Goal: Information Seeking & Learning: Check status

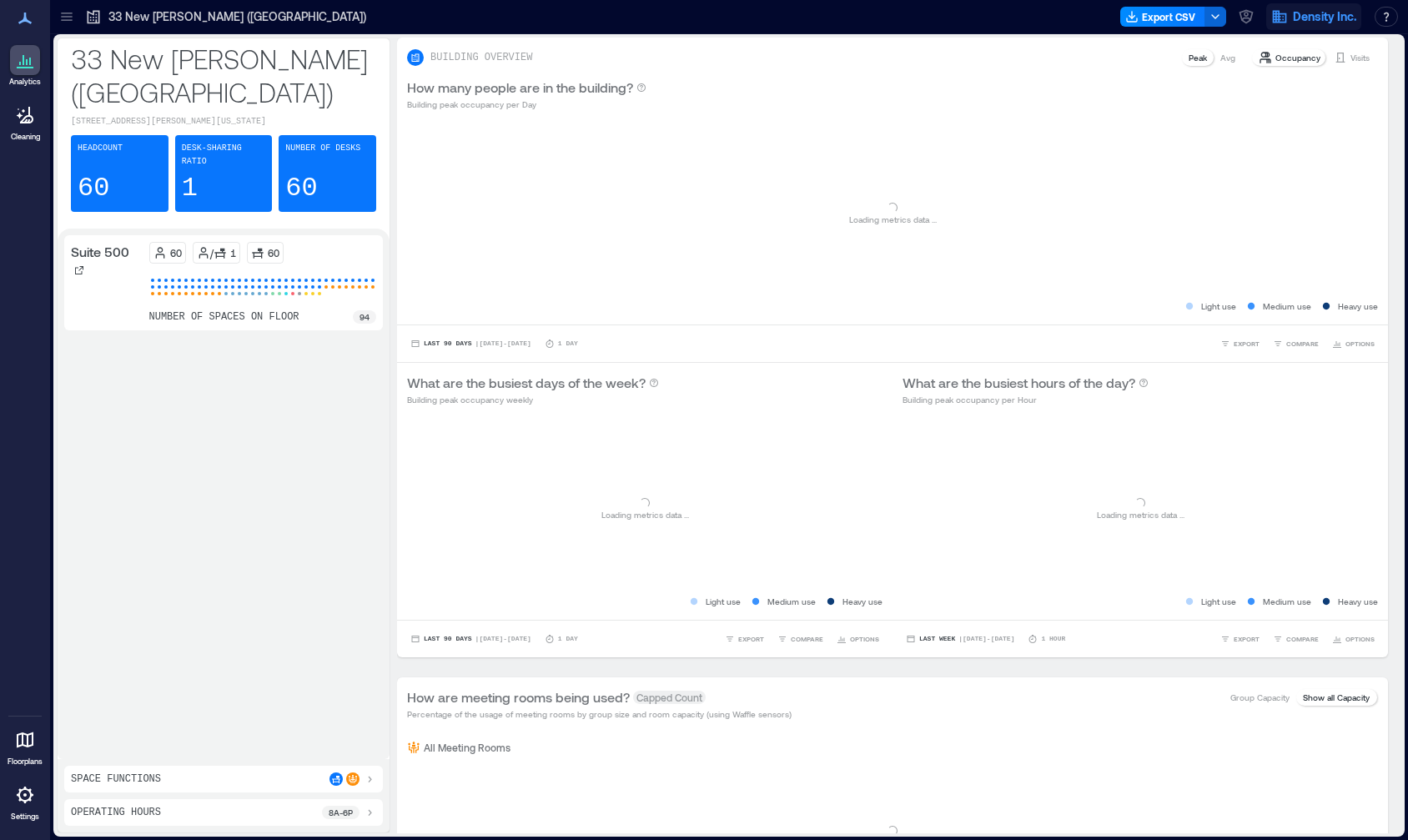
click at [1296, 19] on span "Density Inc." at bounding box center [1325, 17] width 64 height 17
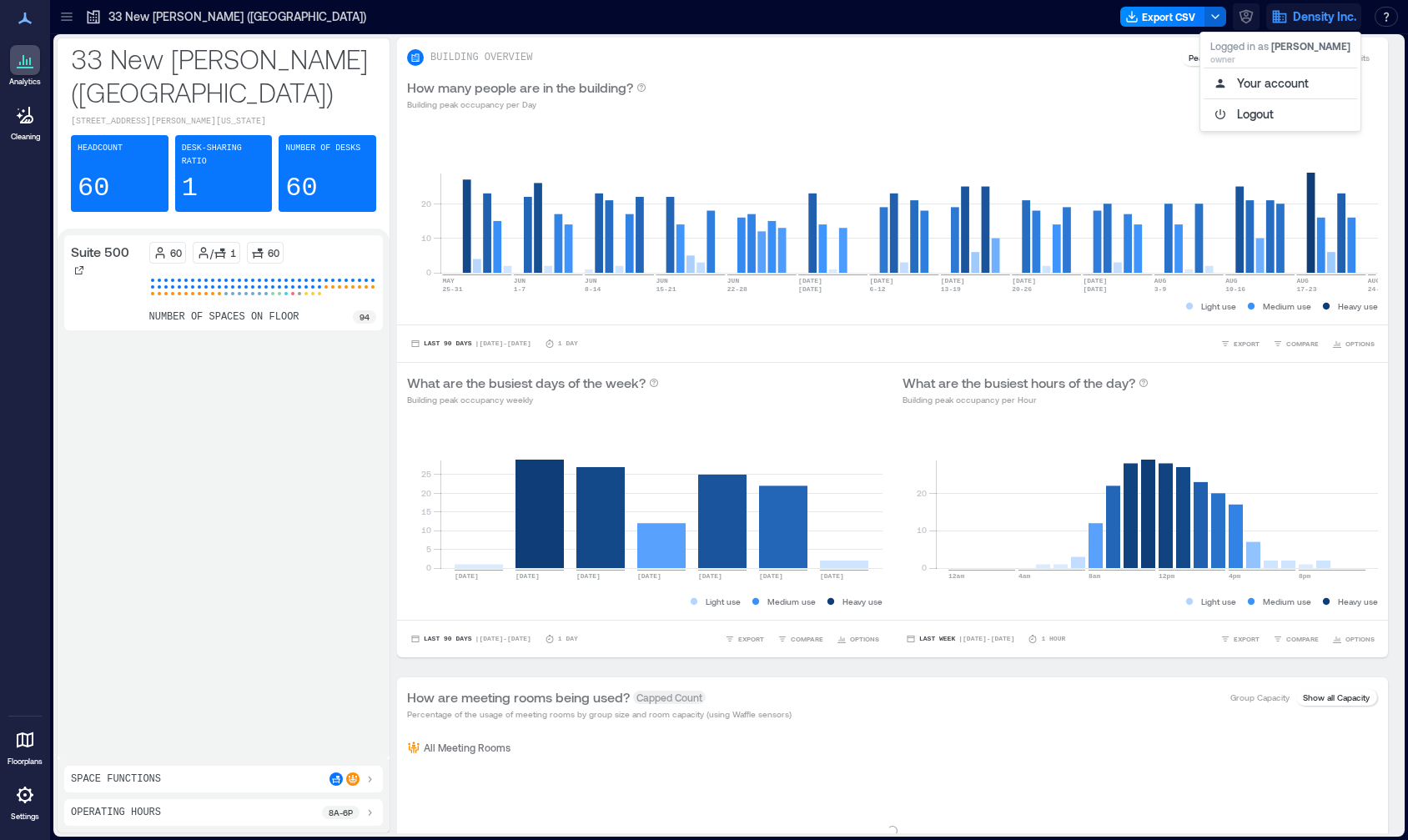
click at [1241, 24] on icon "button" at bounding box center [1246, 17] width 17 height 17
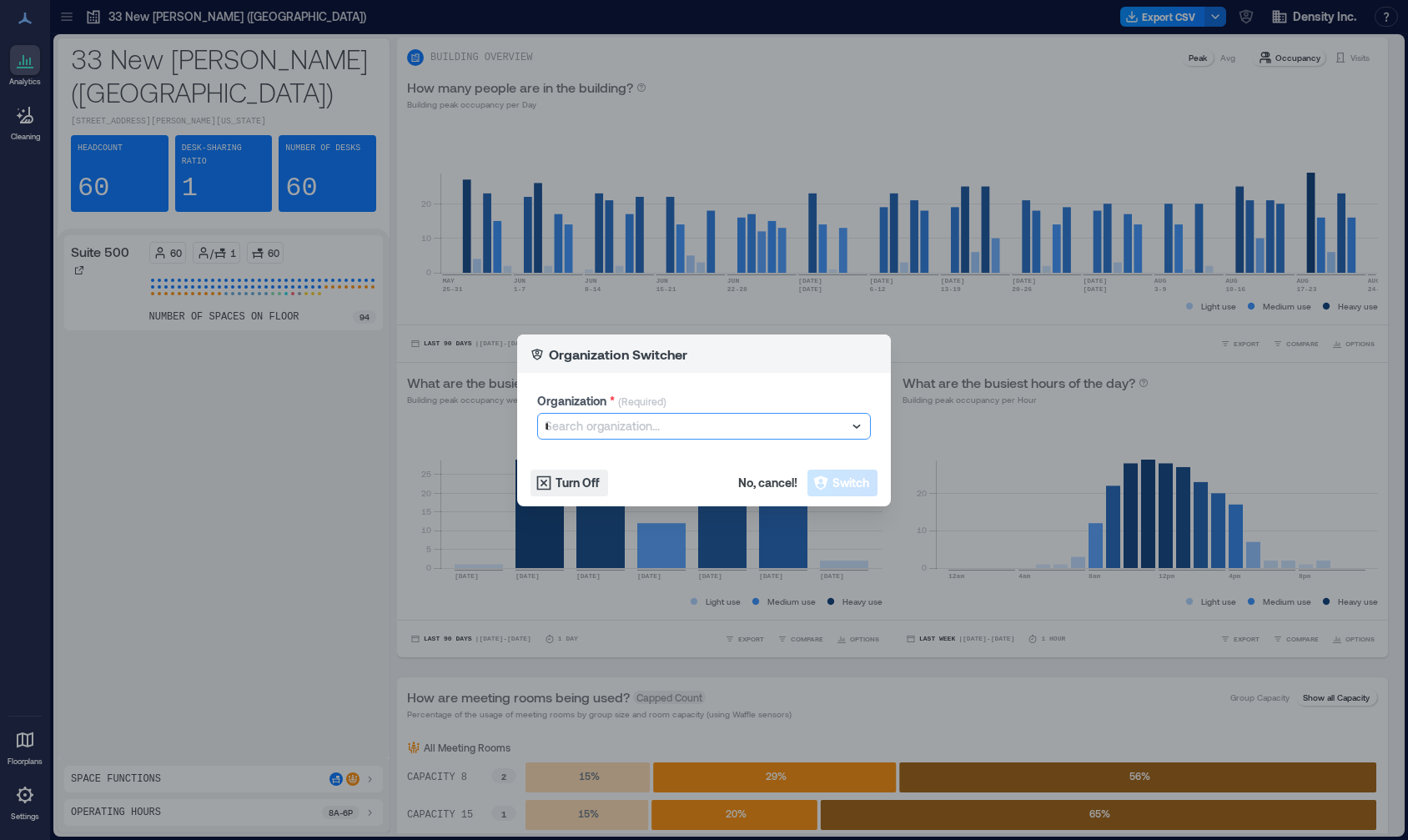
type input "**"
click at [607, 486] on p "[GEOGRAPHIC_DATA]" at bounding box center [601, 483] width 99 height 13
click at [825, 480] on icon "button" at bounding box center [820, 482] width 14 height 14
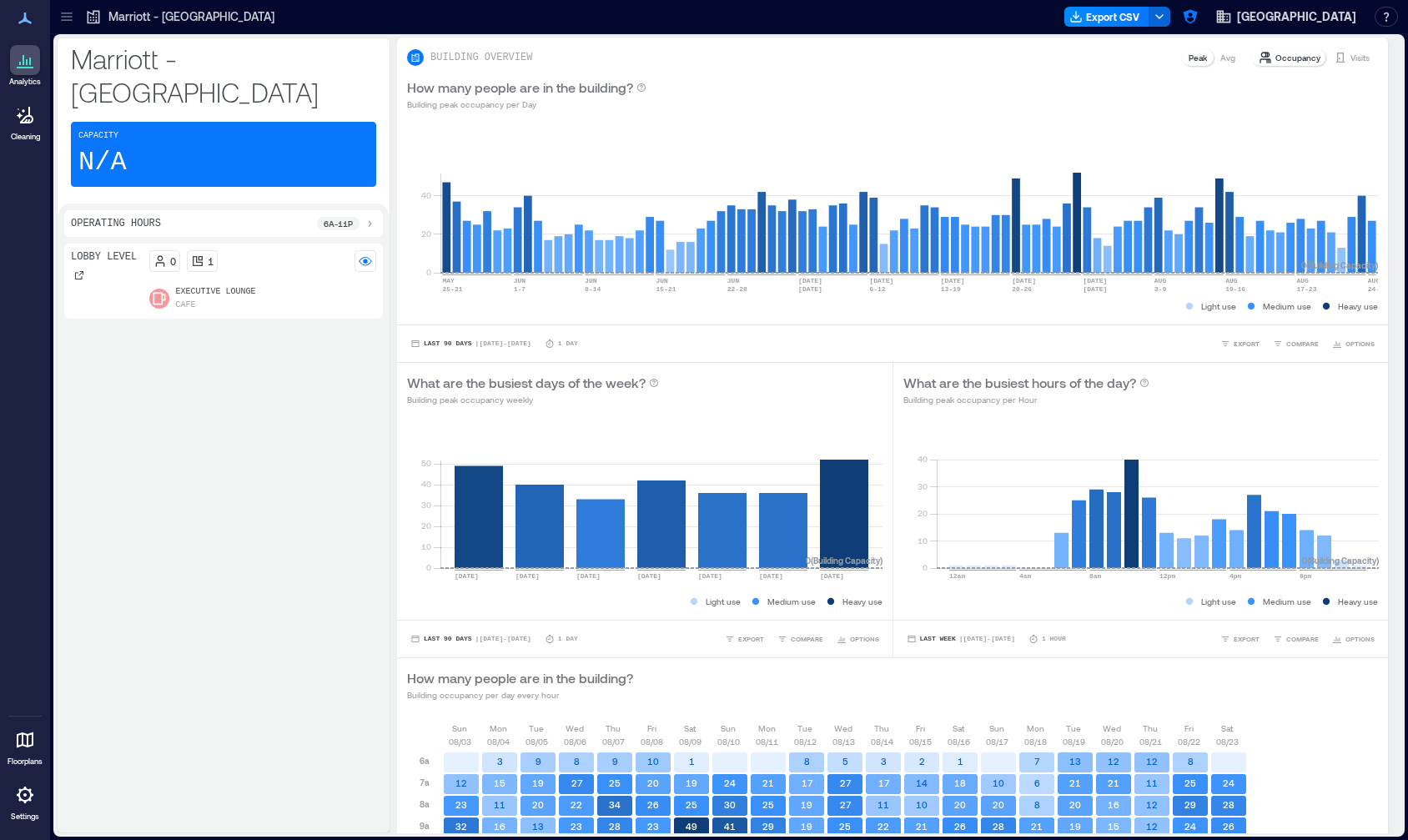
click at [27, 59] on icon at bounding box center [24, 59] width 20 height 20
click at [66, 26] on div at bounding box center [66, 17] width 27 height 27
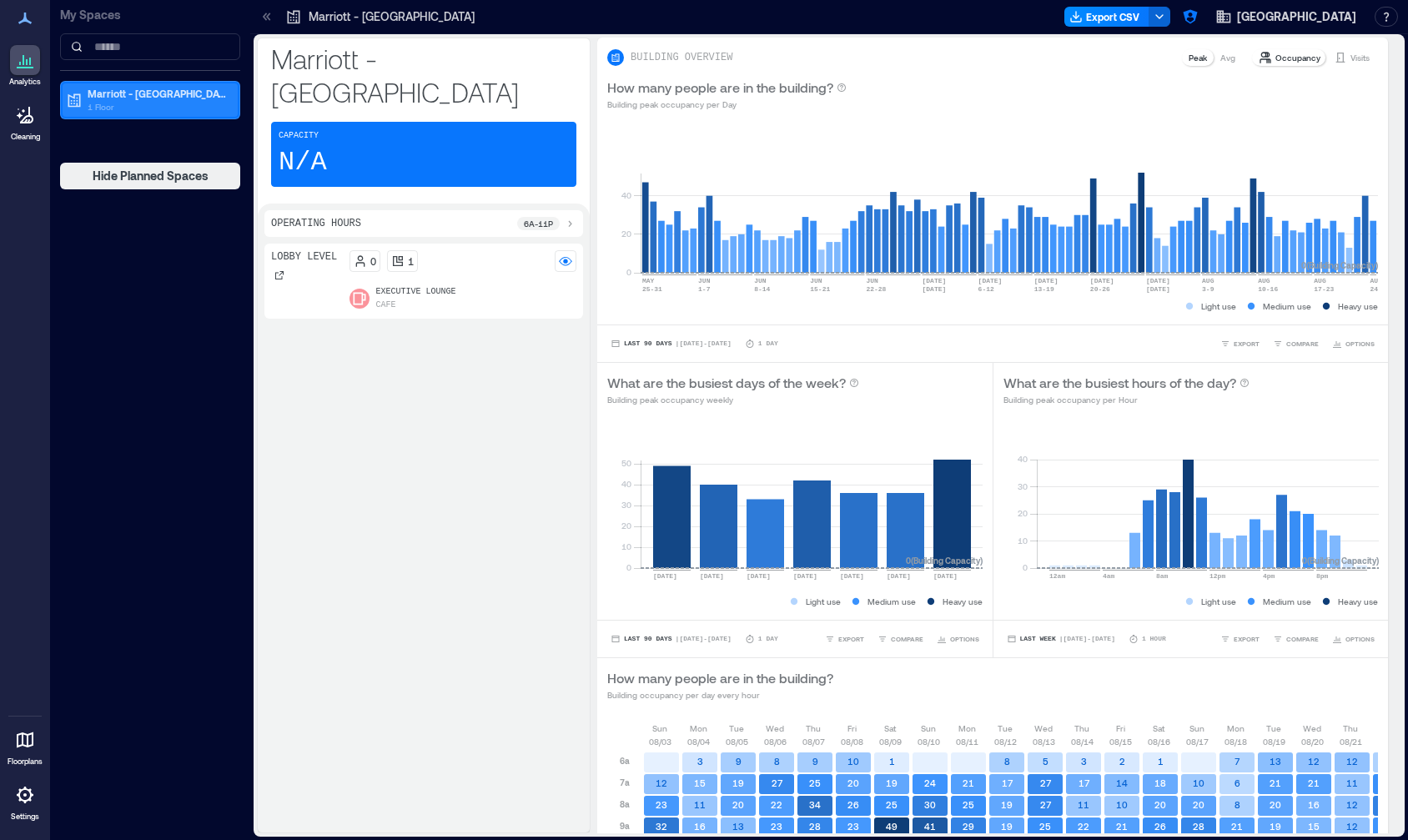
click at [167, 100] on p "1 Floor" at bounding box center [157, 106] width 140 height 13
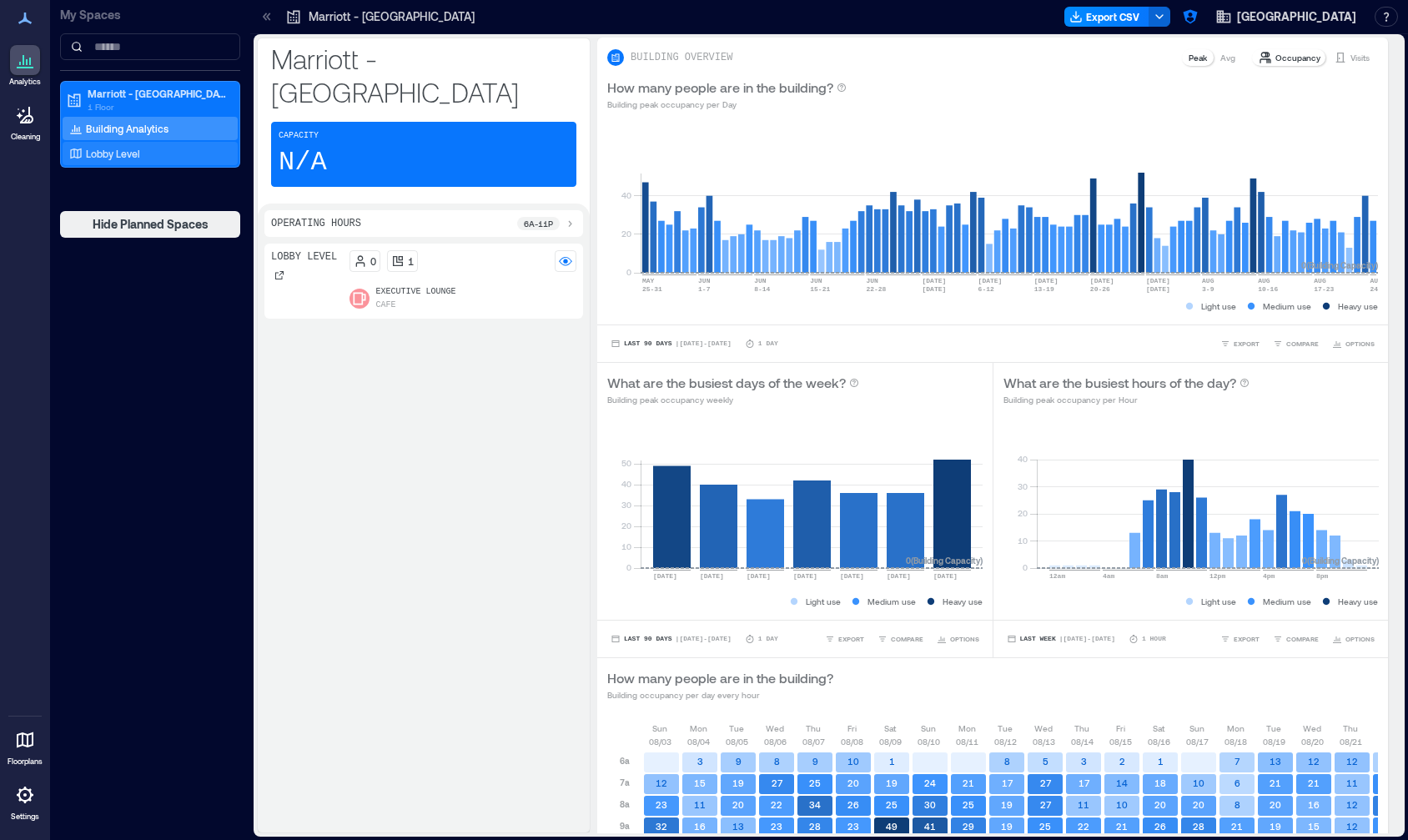
click at [157, 154] on div "Lobby Level" at bounding box center [146, 153] width 162 height 17
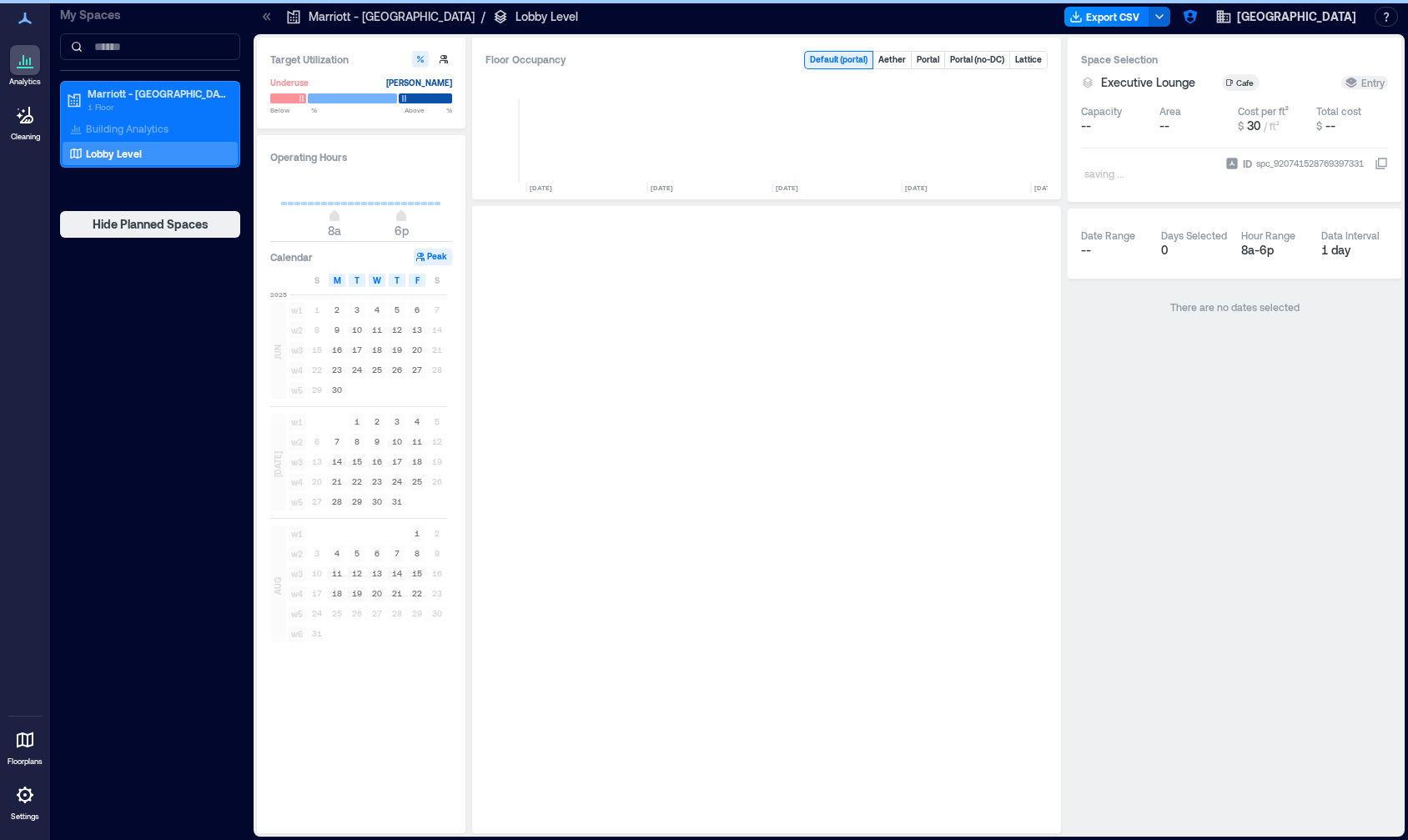
scroll to position [0, 6052]
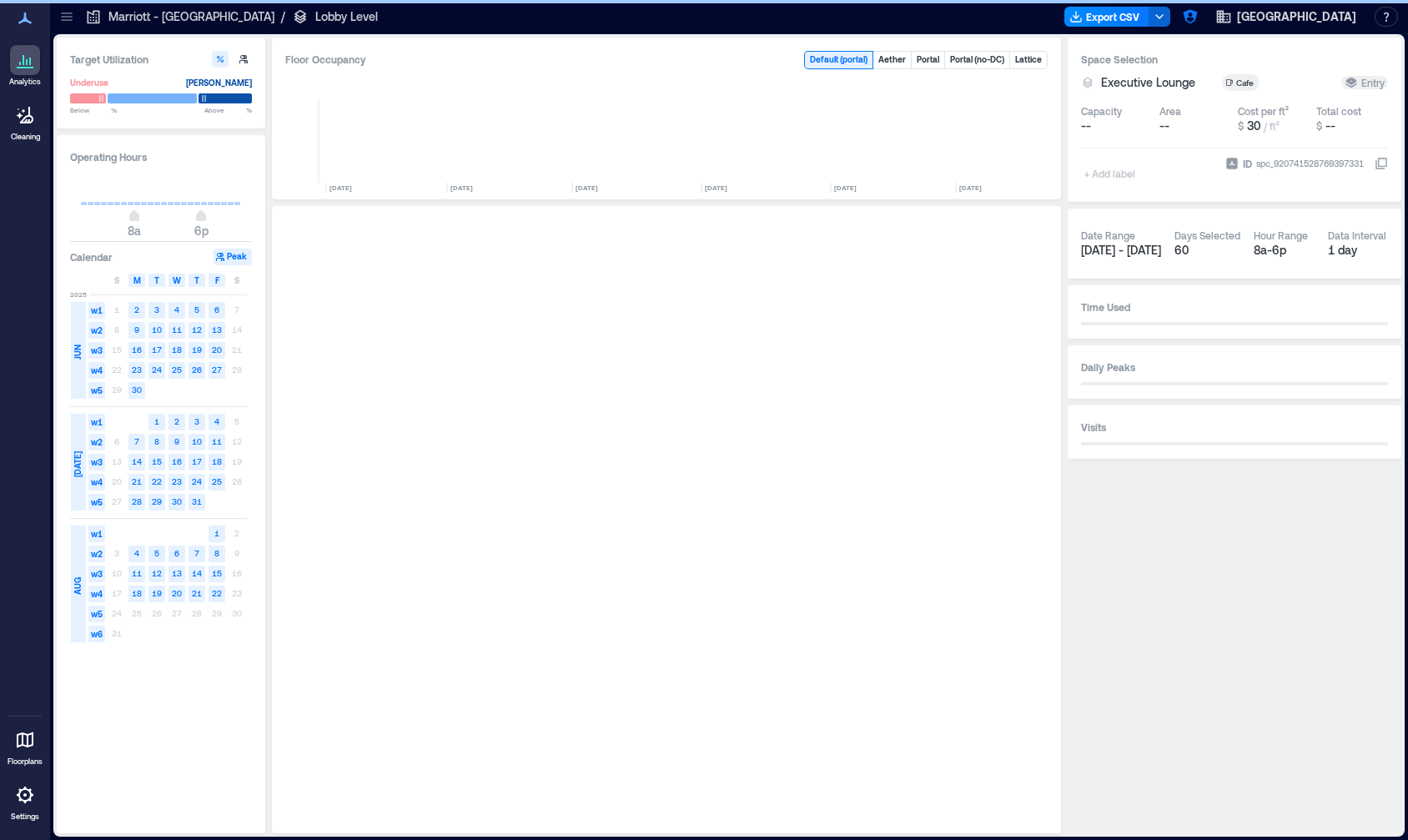
scroll to position [0, 5852]
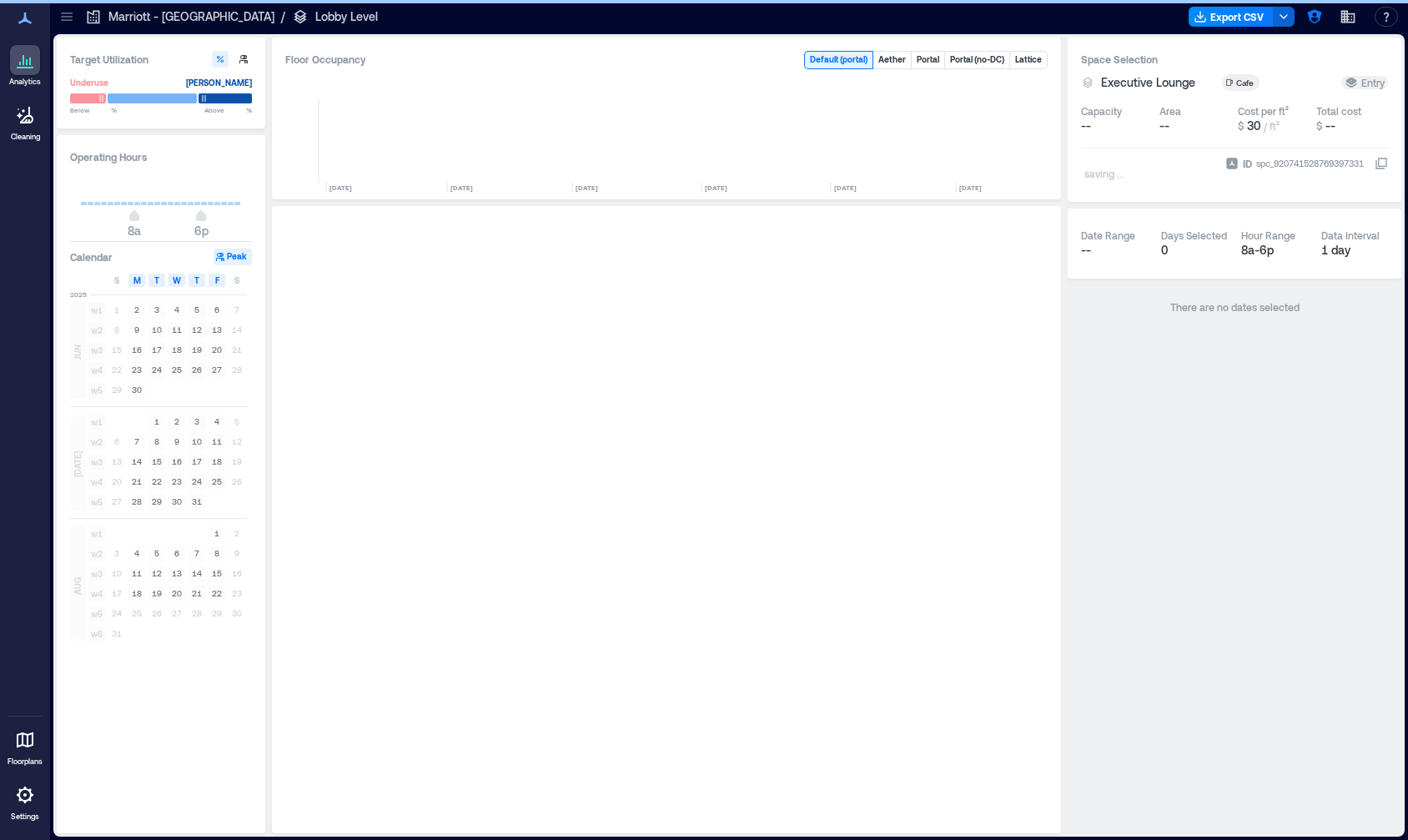
scroll to position [0, 5852]
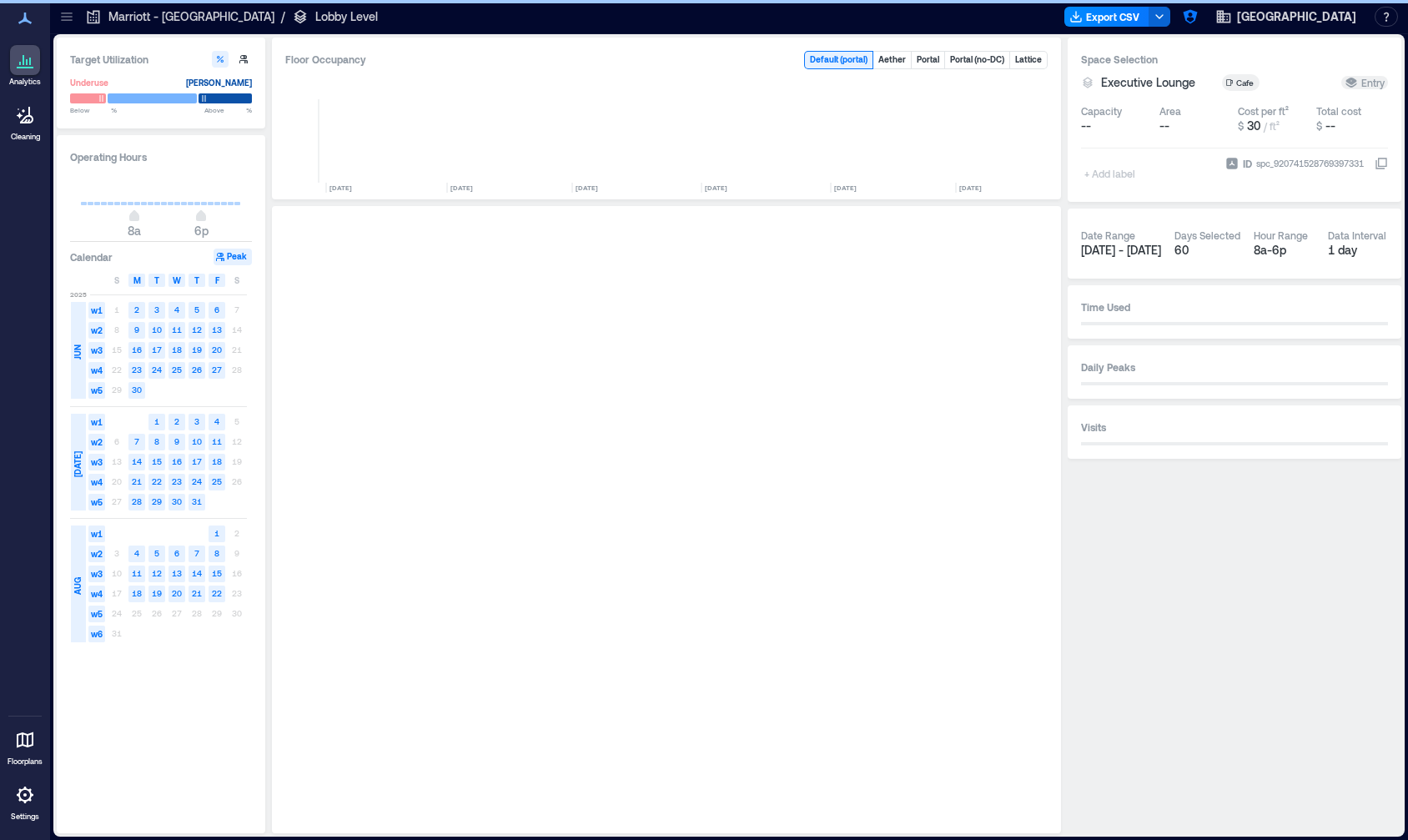
scroll to position [0, 5852]
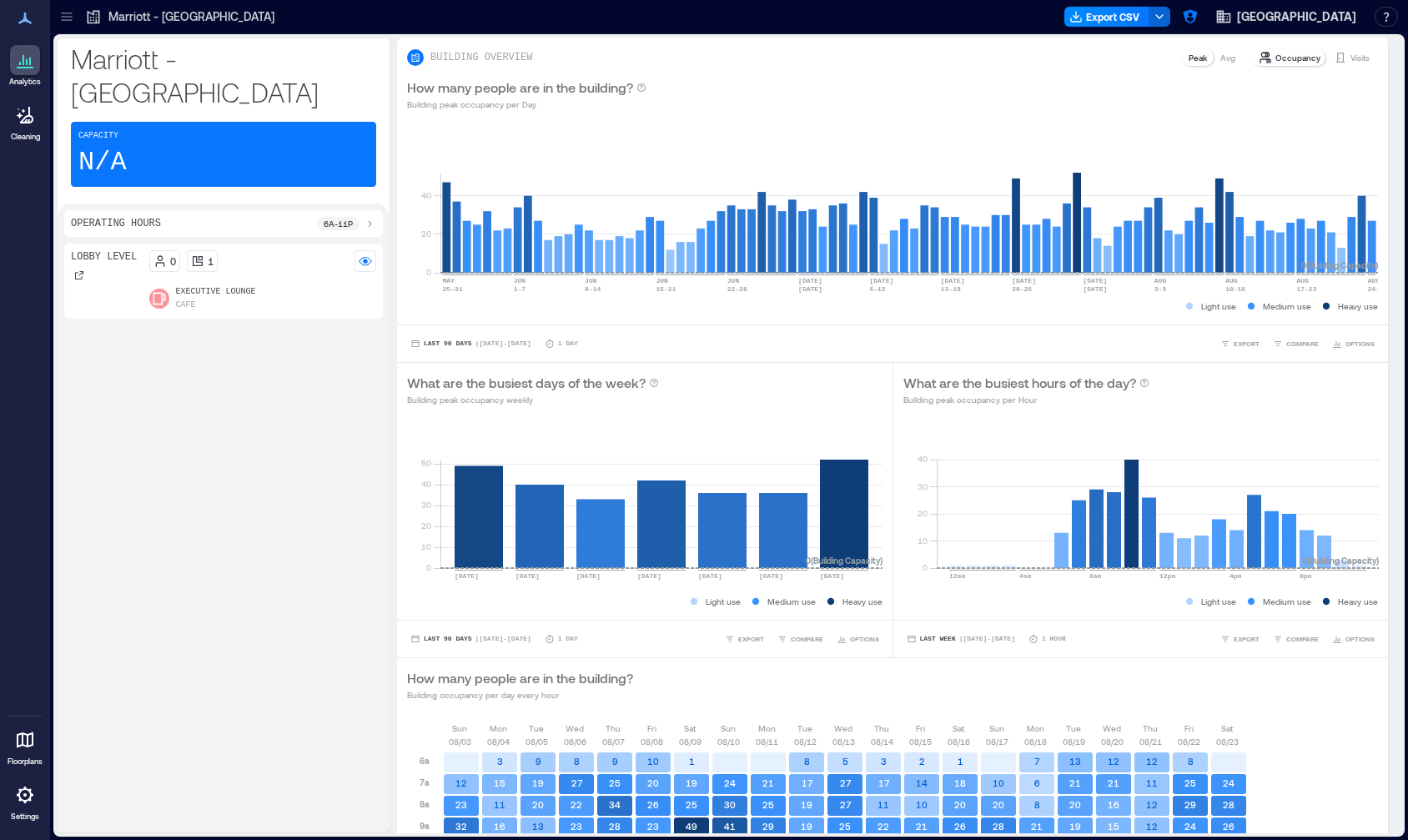
click at [67, 25] on div at bounding box center [66, 17] width 27 height 27
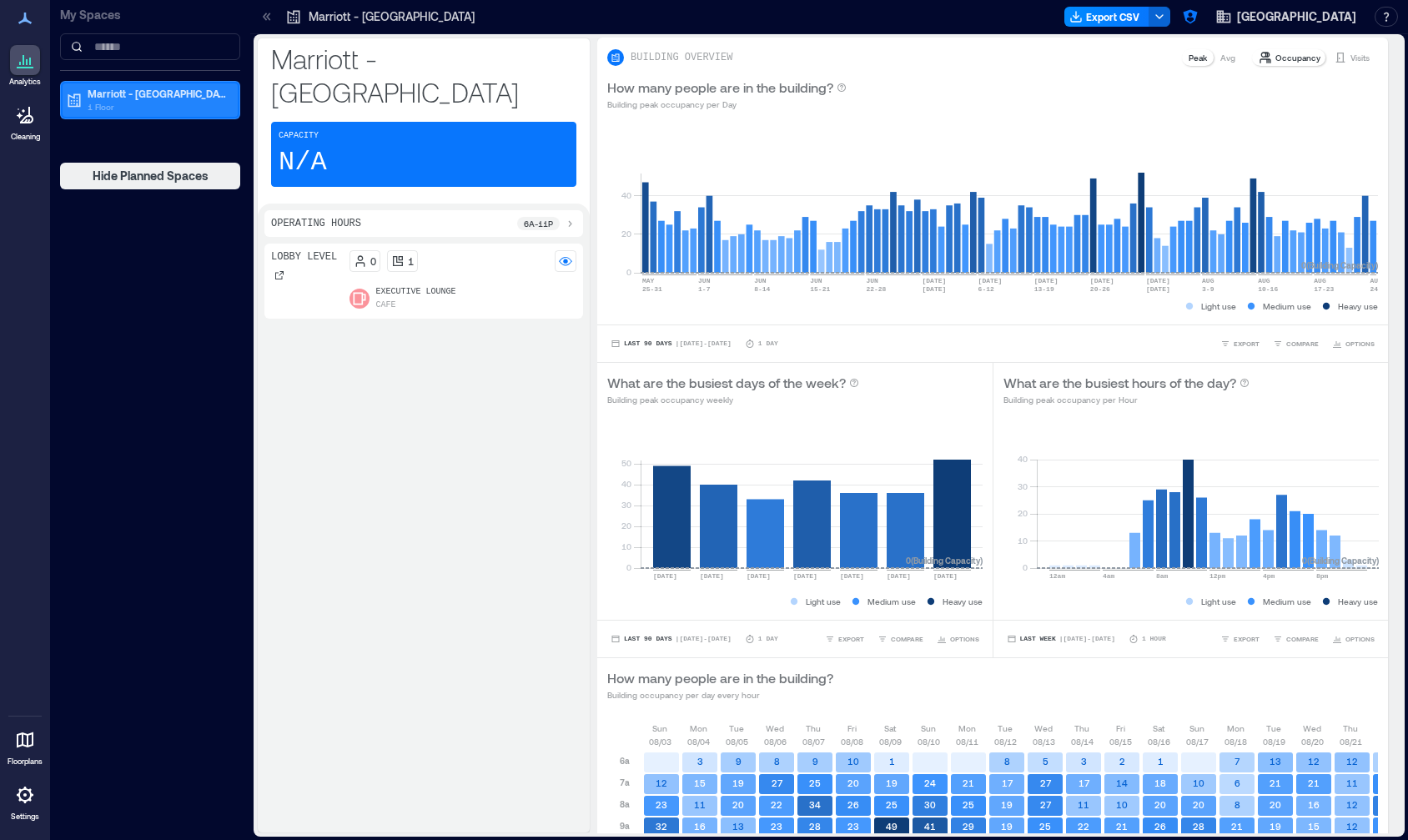
click at [142, 107] on p "1 Floor" at bounding box center [157, 106] width 140 height 13
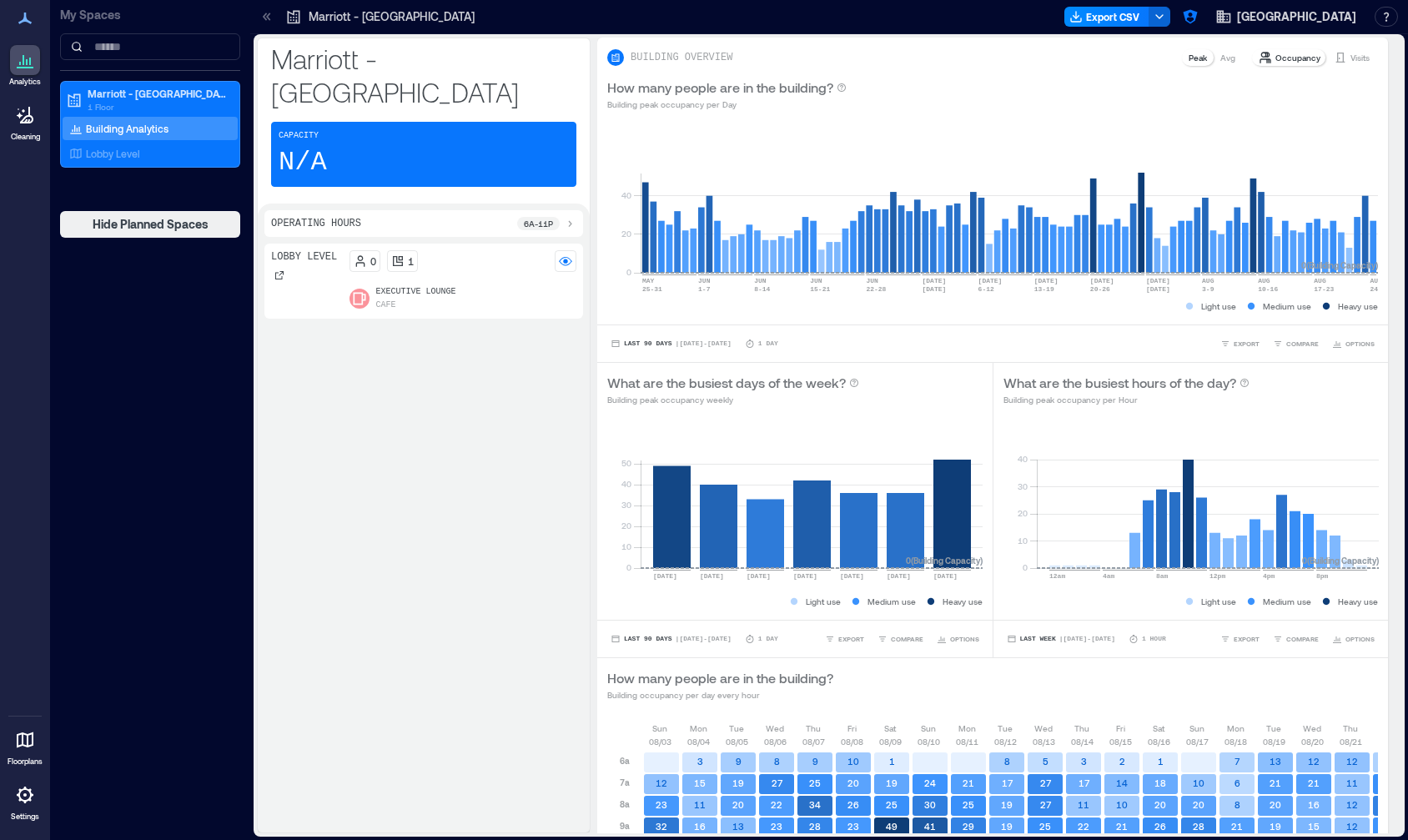
click at [24, 752] on div at bounding box center [24, 739] width 30 height 30
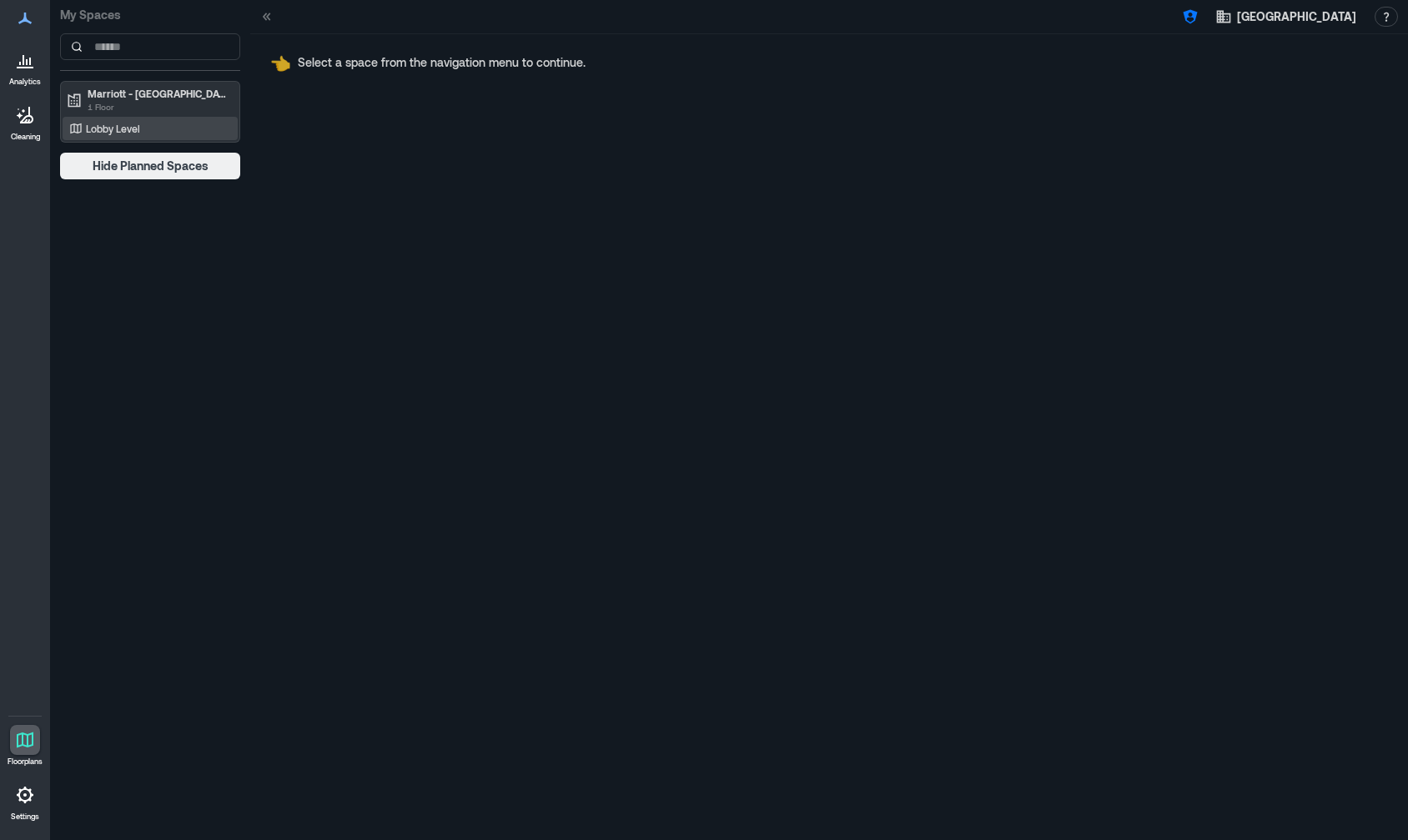
click at [144, 121] on div "Lobby Level" at bounding box center [146, 128] width 162 height 17
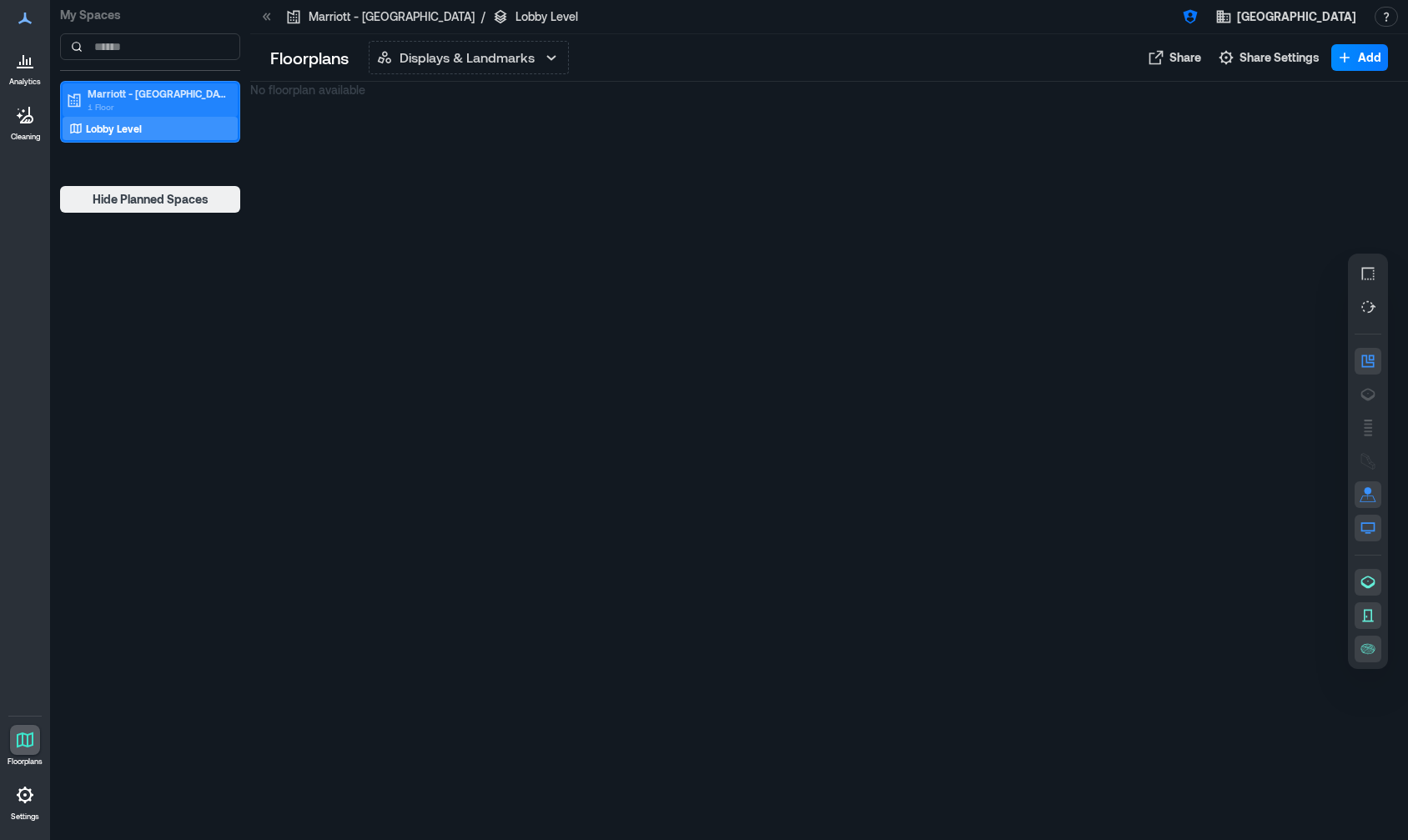
click at [116, 99] on p "Marriott - [GEOGRAPHIC_DATA]" at bounding box center [157, 93] width 140 height 13
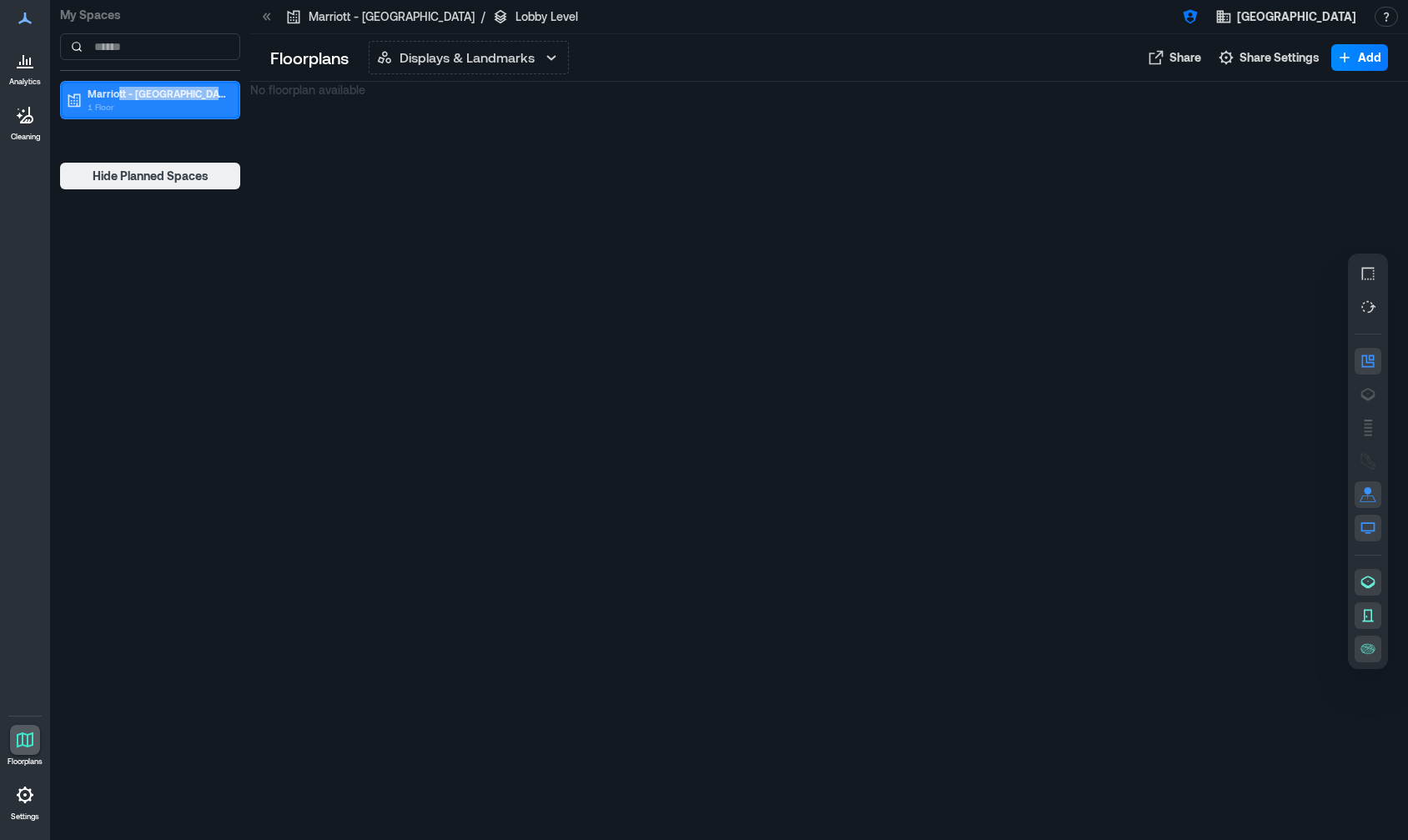
click at [116, 100] on div "Marriott - [GEOGRAPHIC_DATA] 1 Floor" at bounding box center [157, 100] width 140 height 27
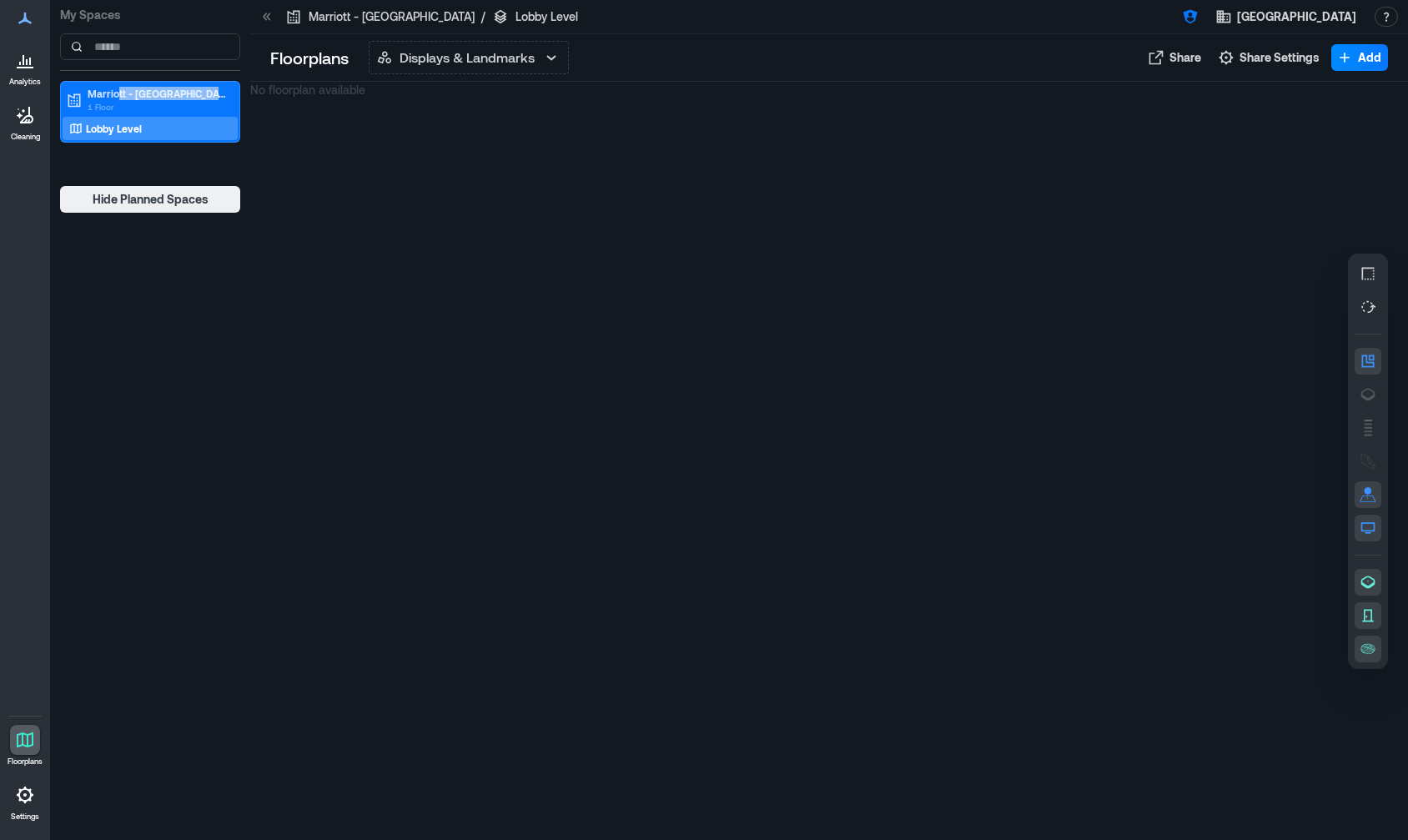
click at [24, 66] on icon at bounding box center [24, 67] width 17 height 2
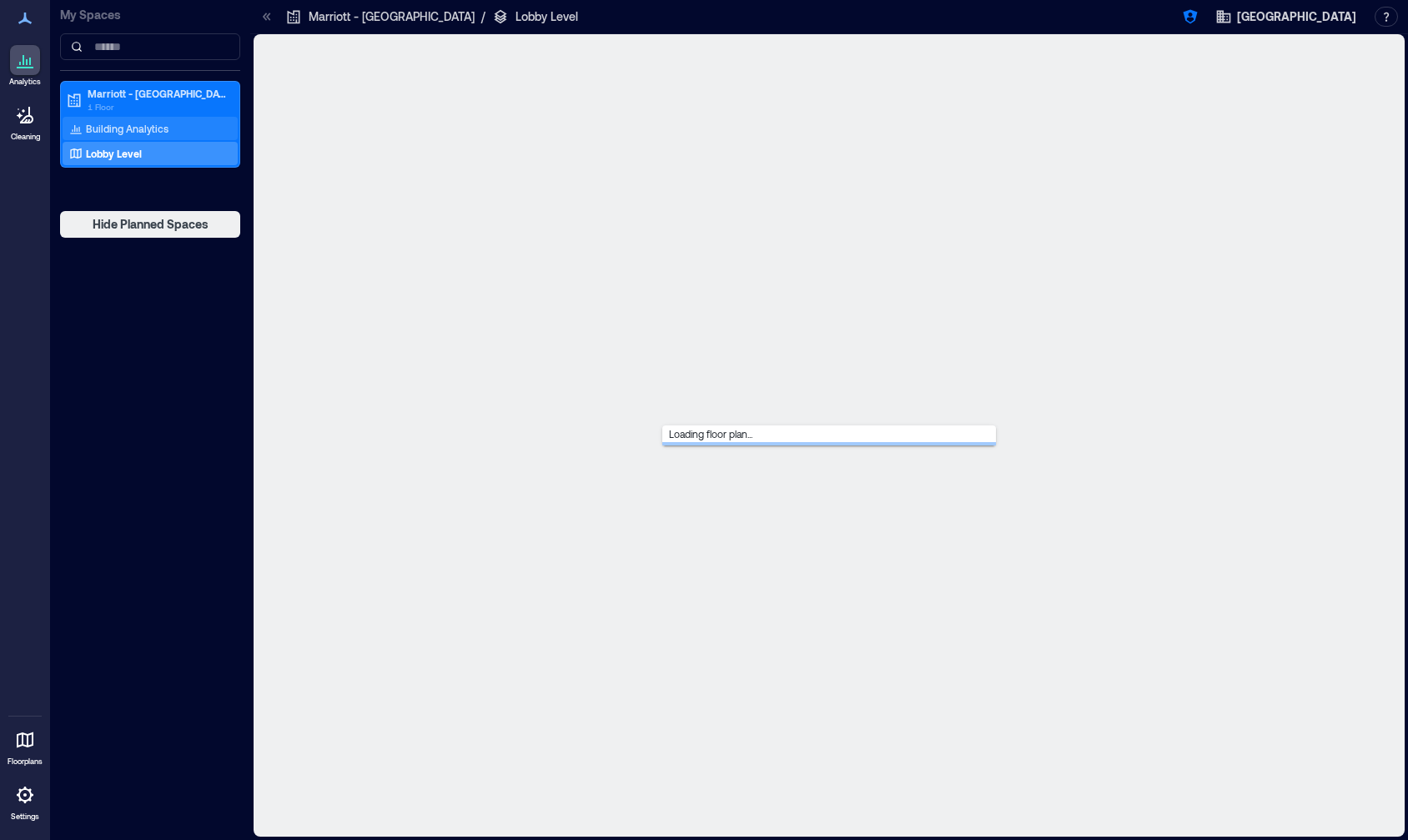
click at [129, 132] on p "Building Analytics" at bounding box center [127, 128] width 82 height 13
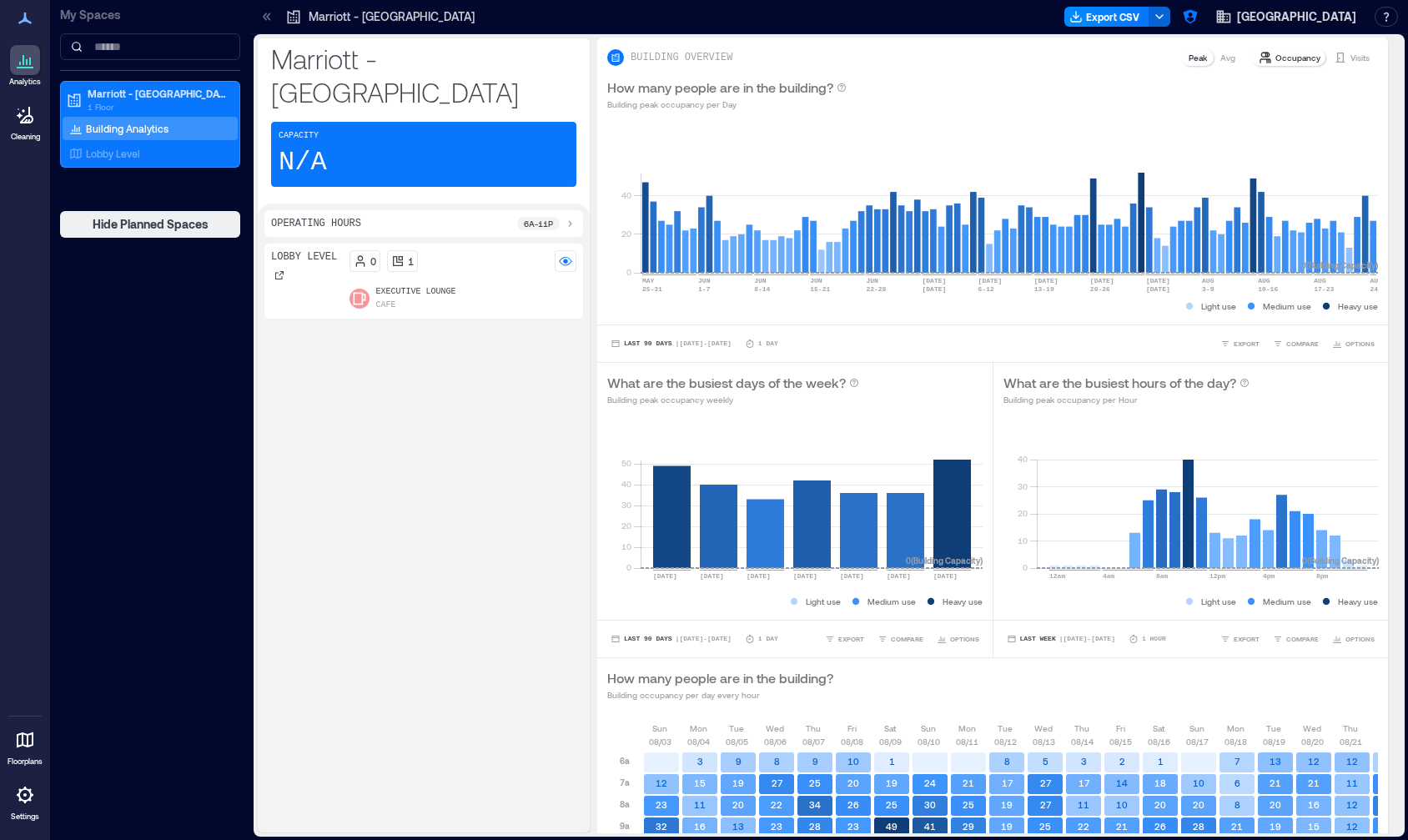
click at [563, 217] on icon at bounding box center [569, 223] width 13 height 13
